Goal: Register for event/course

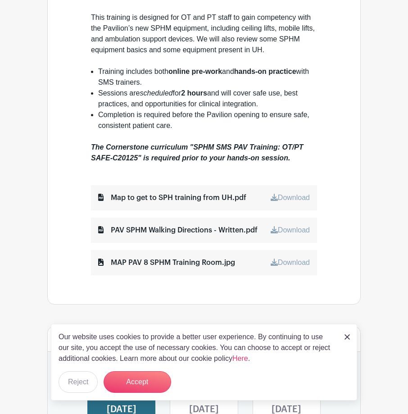
scroll to position [406, 0]
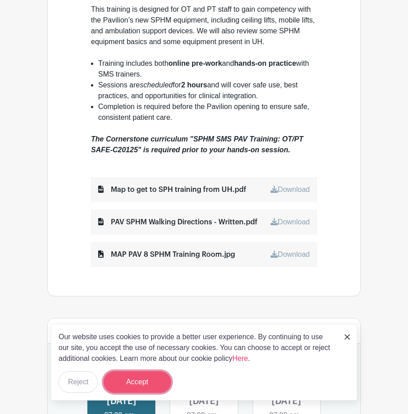
click at [137, 379] on button "Accept" at bounding box center [138, 382] width 68 height 22
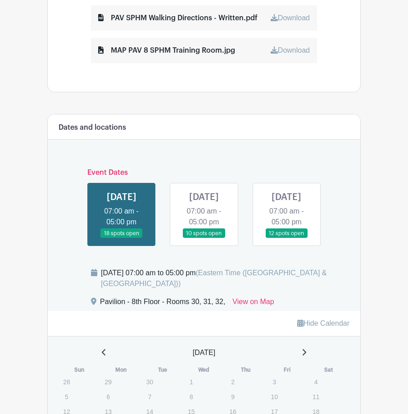
scroll to position [676, 0]
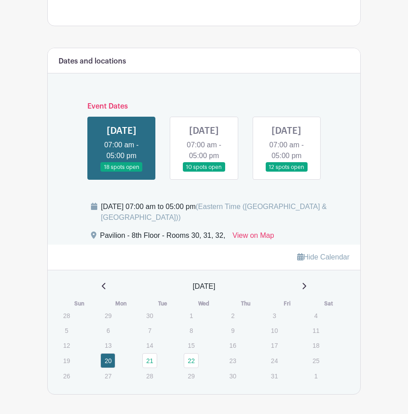
click at [287, 172] on link at bounding box center [287, 172] width 0 height 0
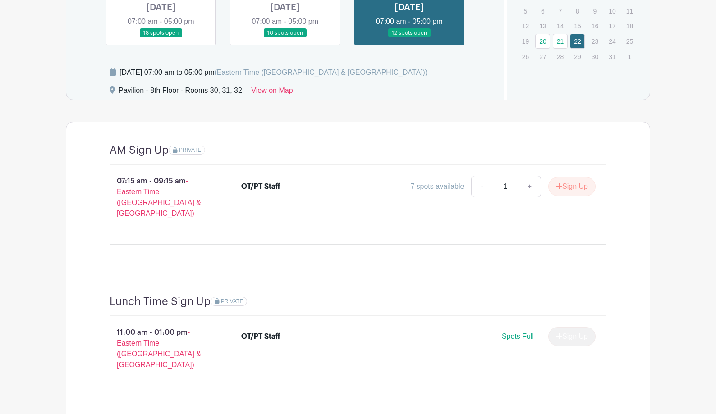
scroll to position [631, 0]
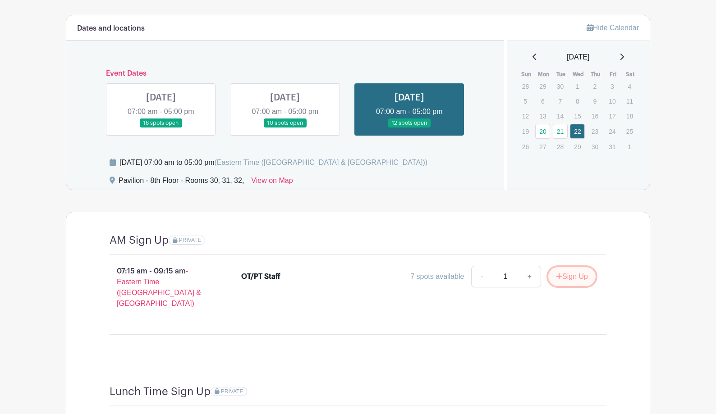
click at [408, 271] on button "Sign Up" at bounding box center [571, 276] width 47 height 19
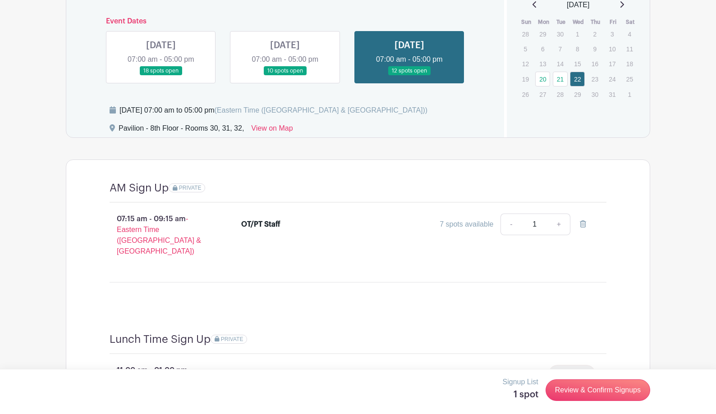
scroll to position [766, 0]
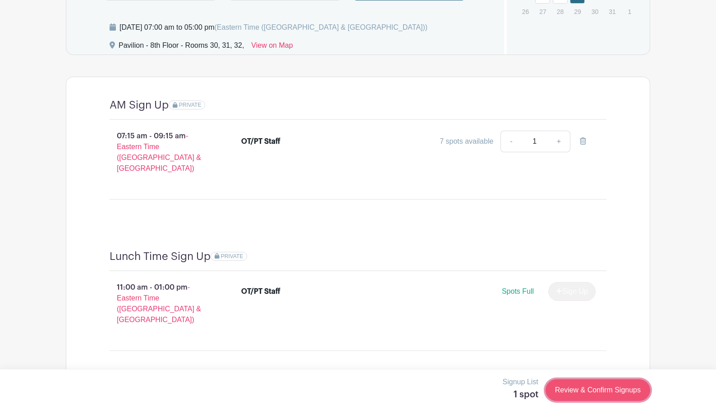
click at [408, 392] on link "Review & Confirm Signups" at bounding box center [597, 391] width 105 height 22
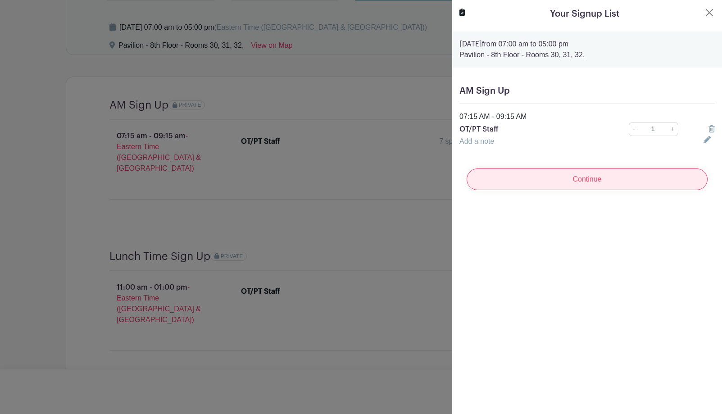
click at [408, 183] on input "Continue" at bounding box center [587, 180] width 241 height 22
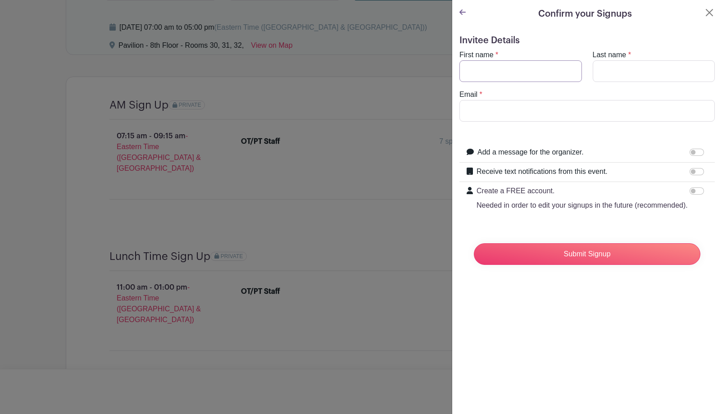
click at [408, 72] on input "First name" at bounding box center [521, 71] width 123 height 22
type input "Lauren"
type input "[PERSON_NAME]"
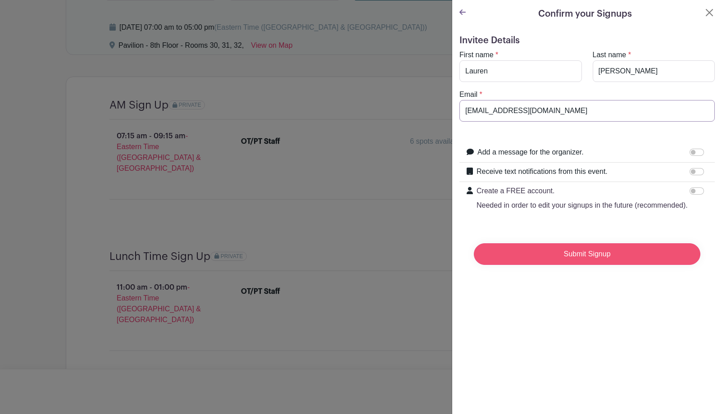
type input "[EMAIL_ADDRESS][DOMAIN_NAME]"
click at [408, 265] on input "Submit Signup" at bounding box center [587, 254] width 227 height 22
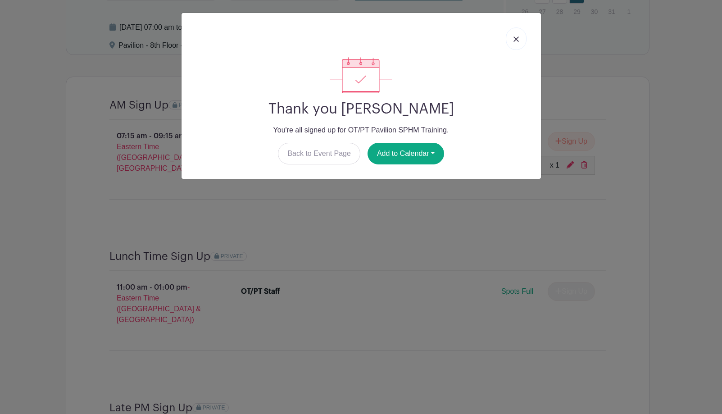
click at [408, 40] on link at bounding box center [516, 38] width 21 height 23
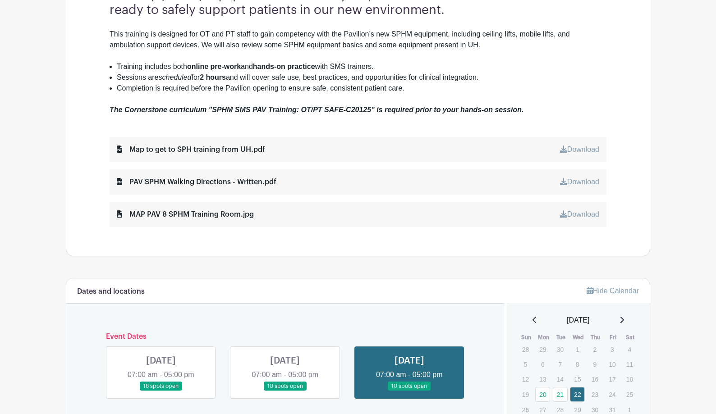
scroll to position [416, 0]
